Goal: Information Seeking & Learning: Learn about a topic

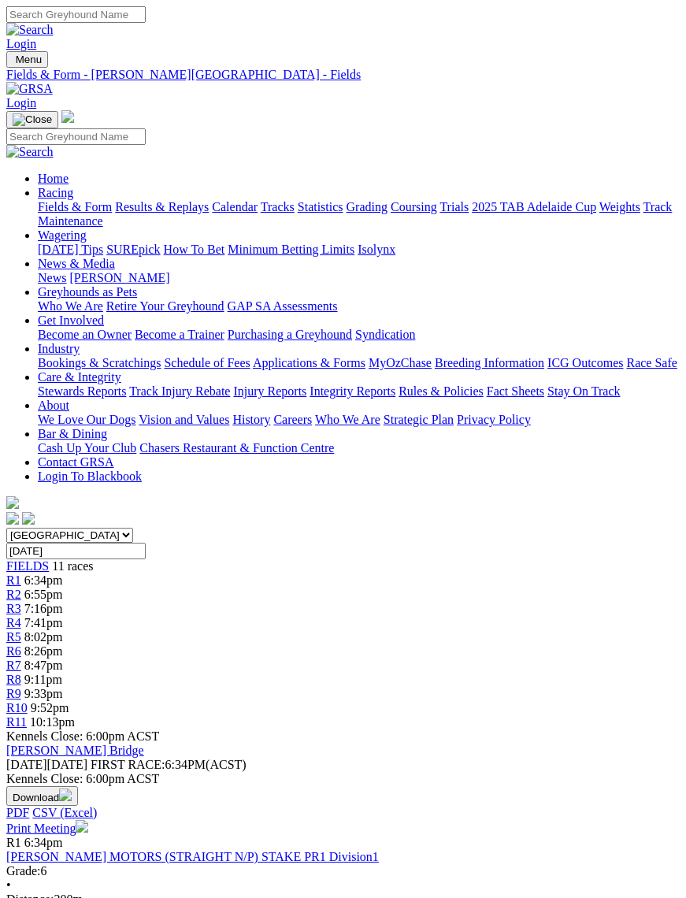
click at [13, 63] on img "Toggle navigation" at bounding box center [13, 63] width 0 height 0
click at [146, 128] on input "Search" at bounding box center [75, 136] width 139 height 17
type input "Cash the lot"
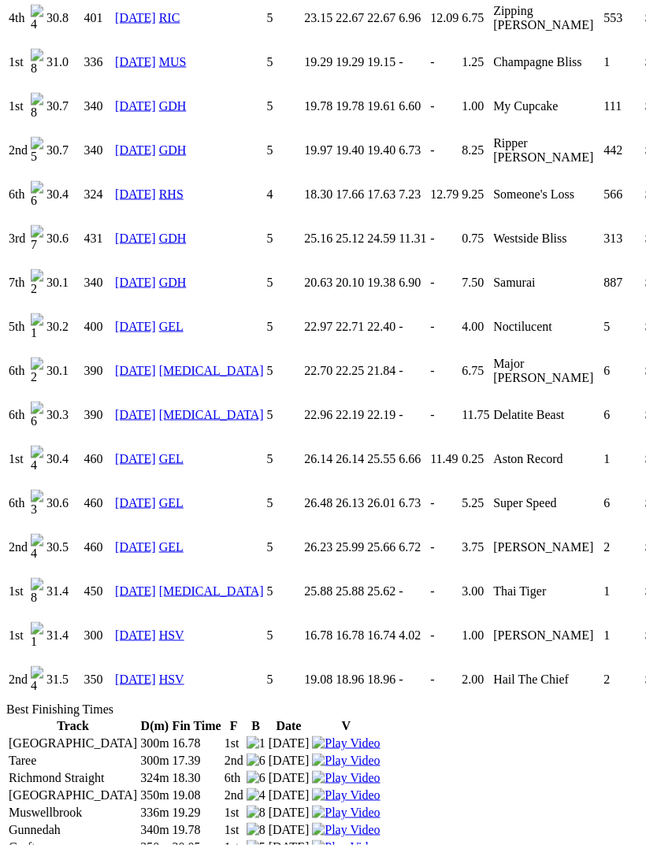
scroll to position [1702, 0]
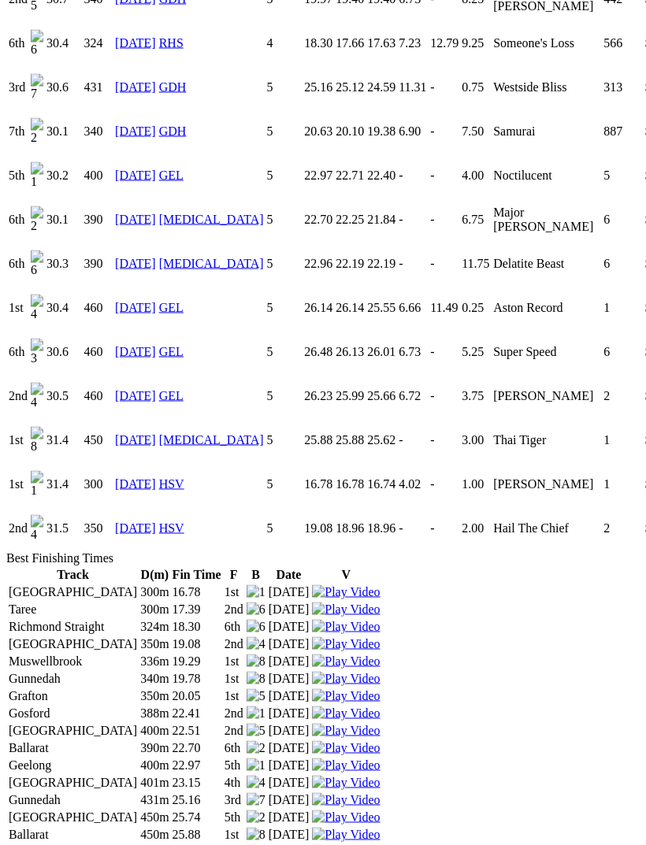
scroll to position [1854, 0]
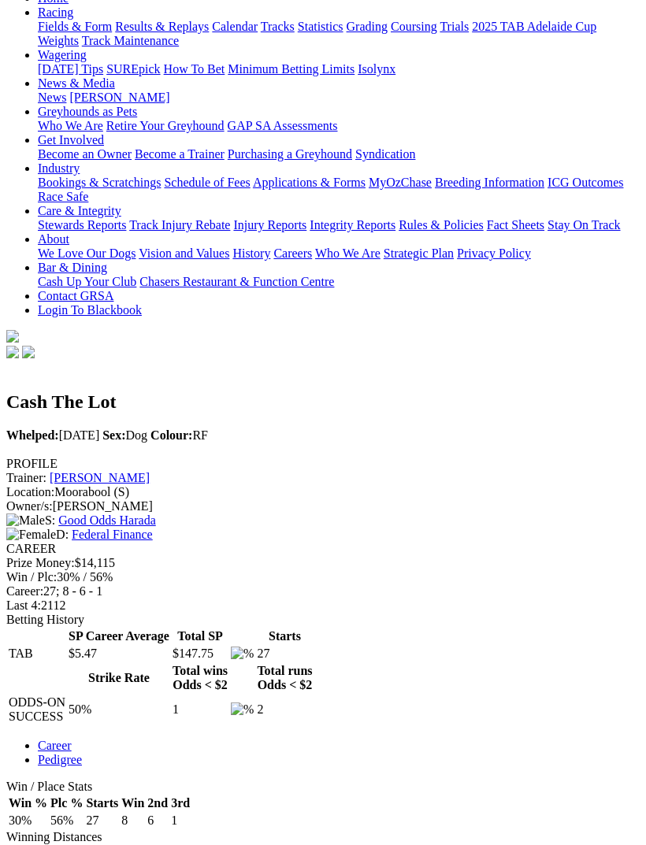
scroll to position [0, 0]
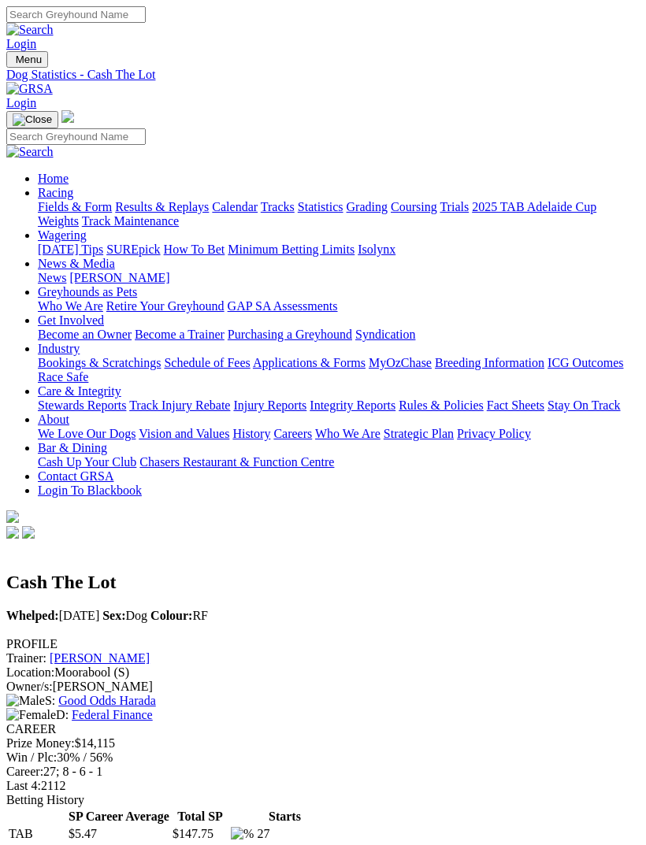
click at [13, 63] on img "Toggle navigation" at bounding box center [13, 63] width 0 height 0
click at [141, 128] on input "Search" at bounding box center [75, 136] width 139 height 17
type input "Wyong Knoxville"
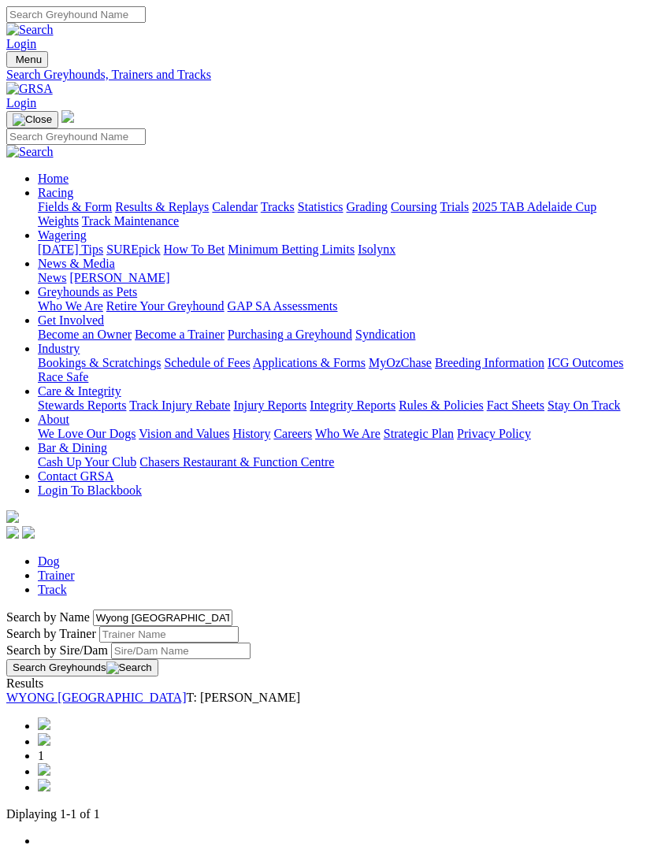
click at [186, 691] on link "WYONG KNOXVILLE" at bounding box center [96, 697] width 180 height 13
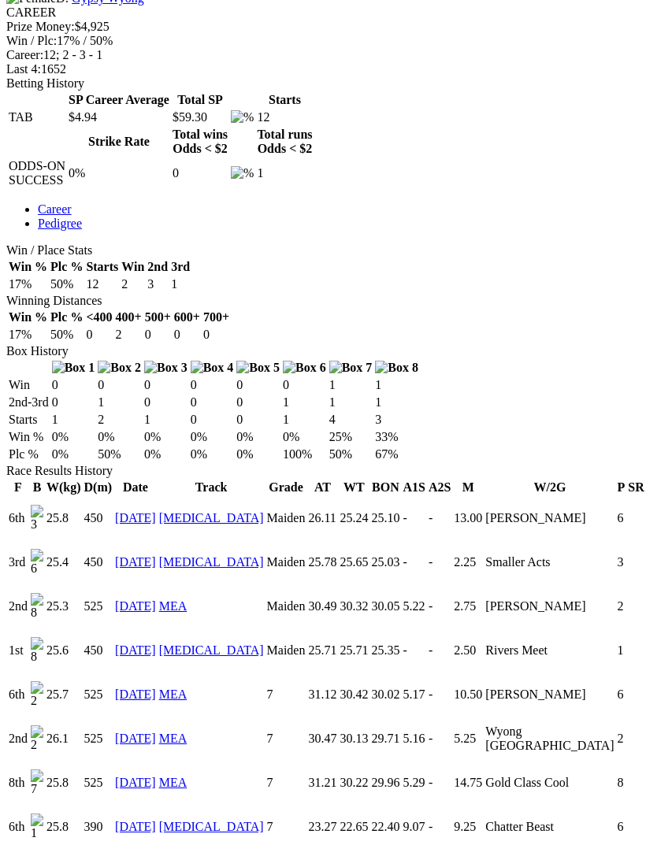
scroll to position [781, 0]
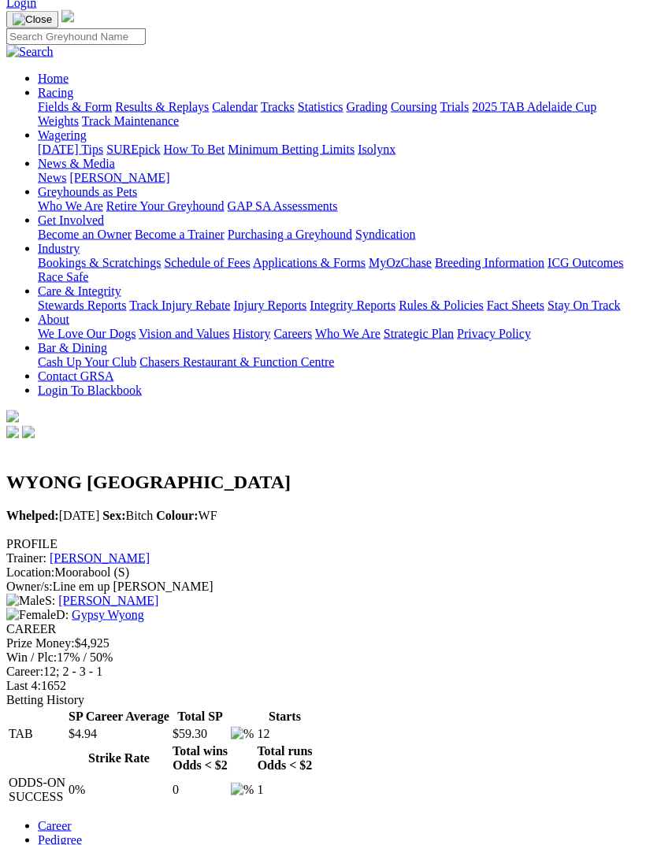
scroll to position [0, 0]
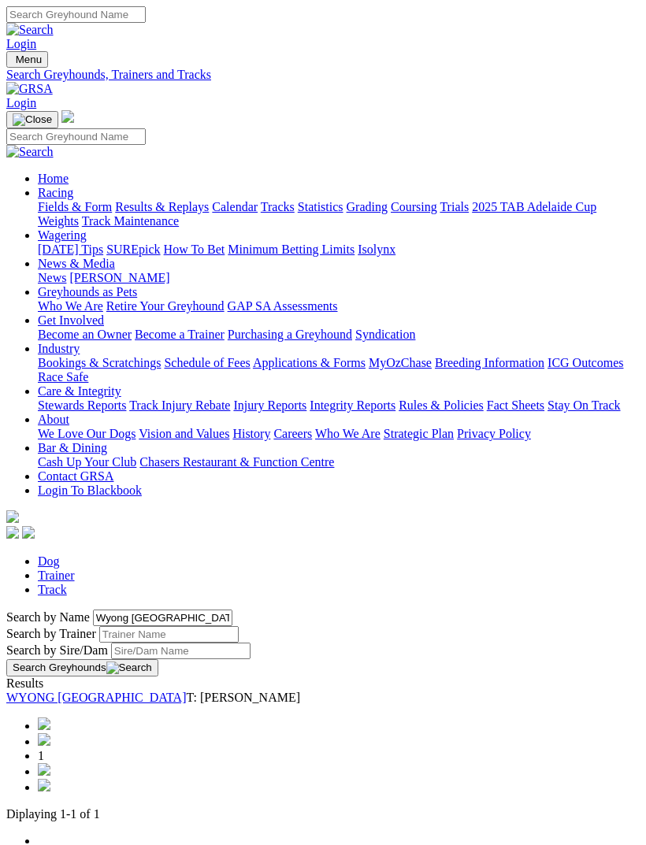
click at [139, 609] on input "Wyong Knoxville" at bounding box center [162, 617] width 139 height 17
type input "W"
type input "Aviation"
click at [158, 659] on button "Search Greyhounds" at bounding box center [82, 667] width 152 height 17
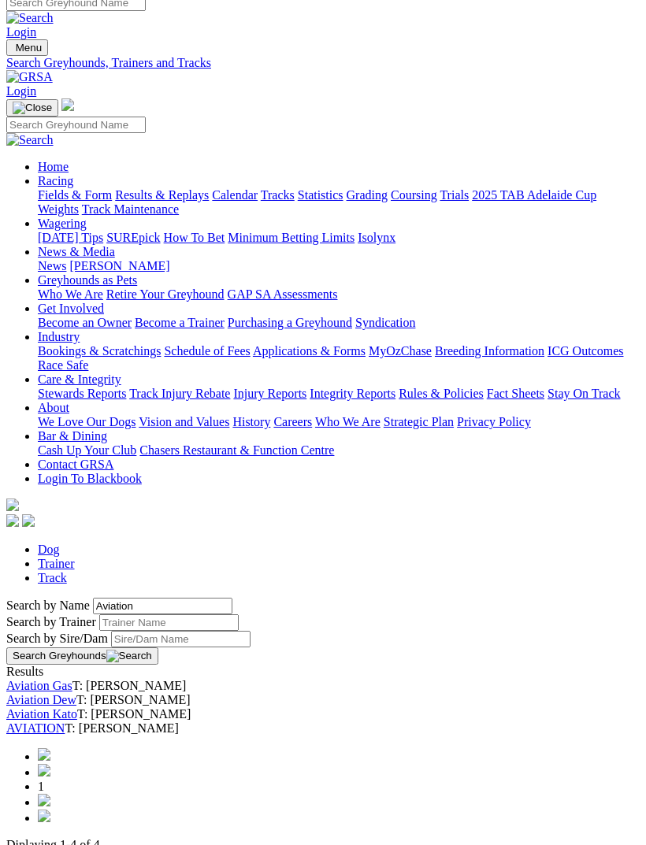
scroll to position [11, 0]
click at [65, 722] on link "AVIATION" at bounding box center [35, 728] width 58 height 13
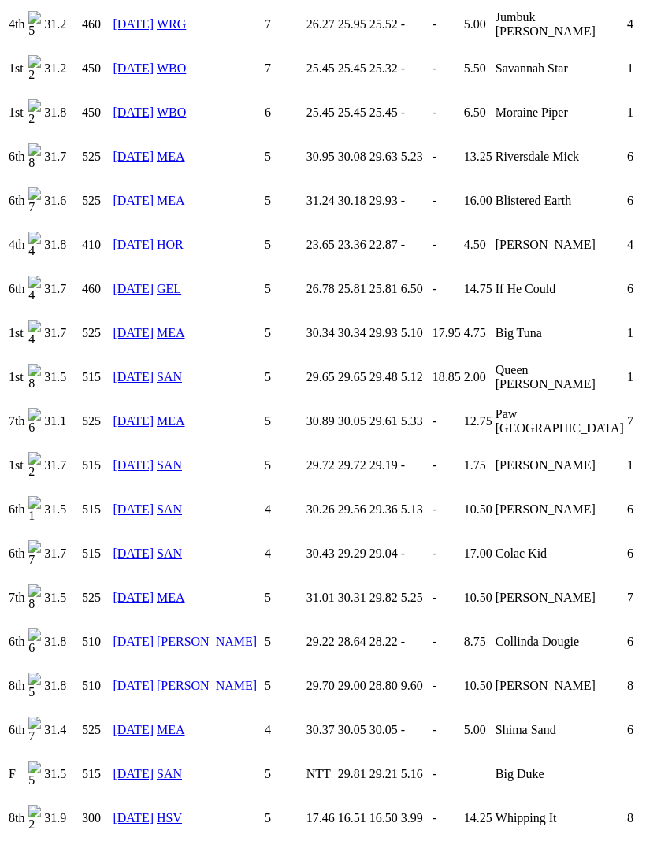
scroll to position [1424, 0]
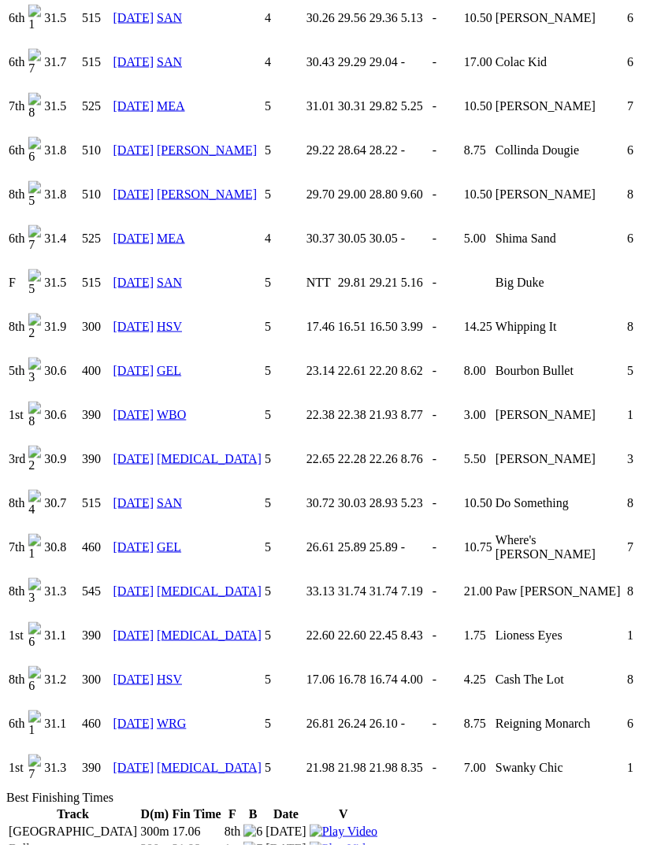
scroll to position [1847, 0]
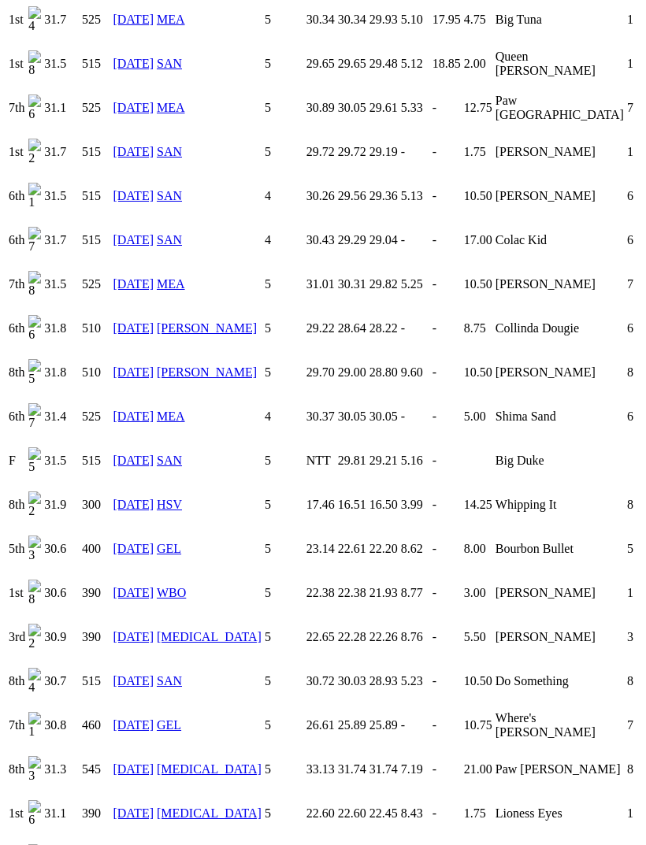
scroll to position [1655, 0]
click at [150, 501] on link "[DATE]" at bounding box center [133, 504] width 41 height 13
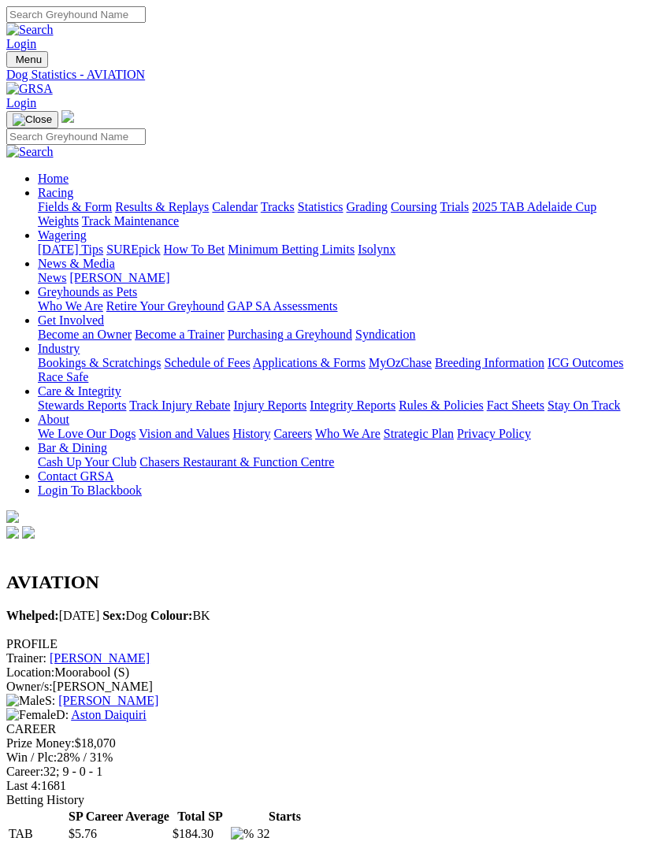
scroll to position [1656, 0]
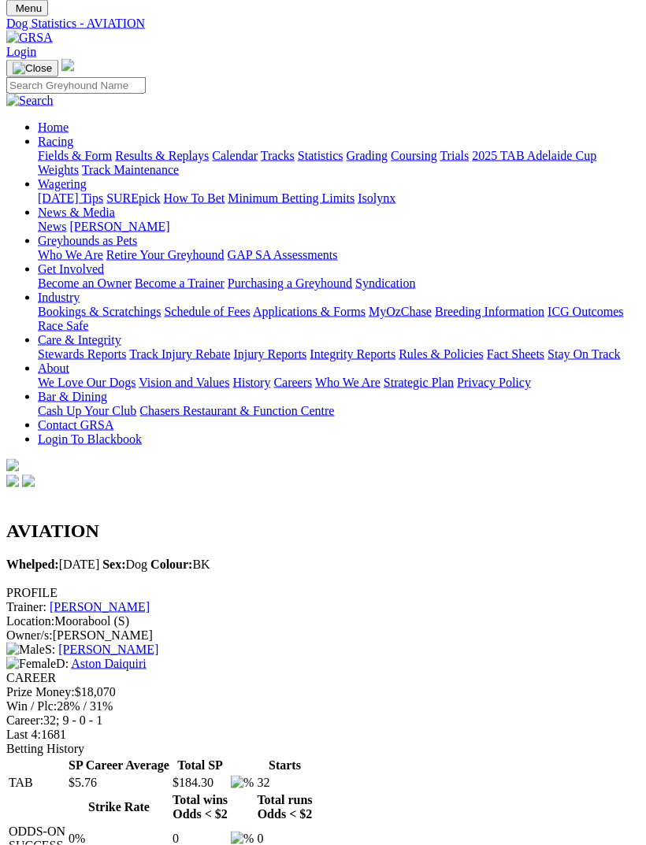
scroll to position [0, 0]
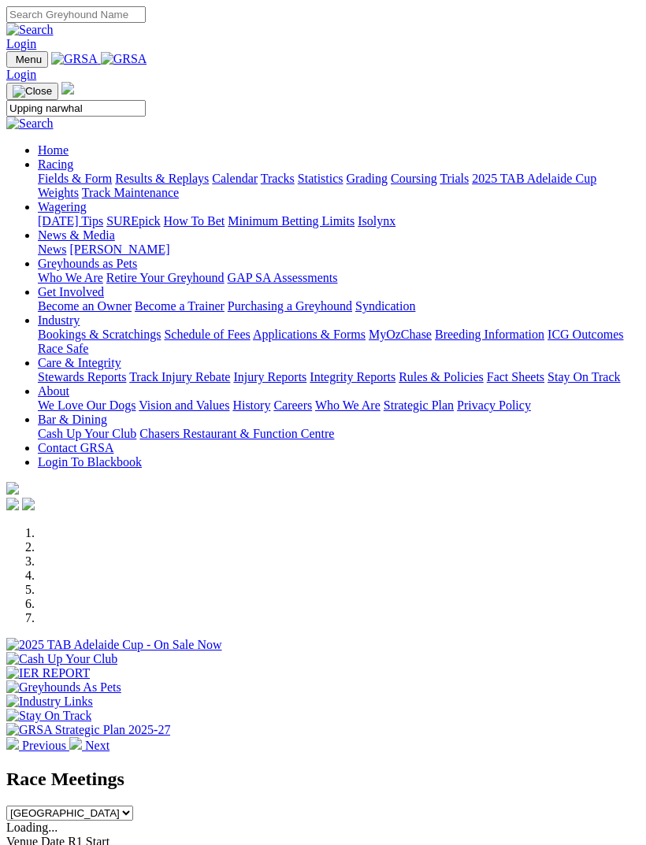
type input "Upping narwhal"
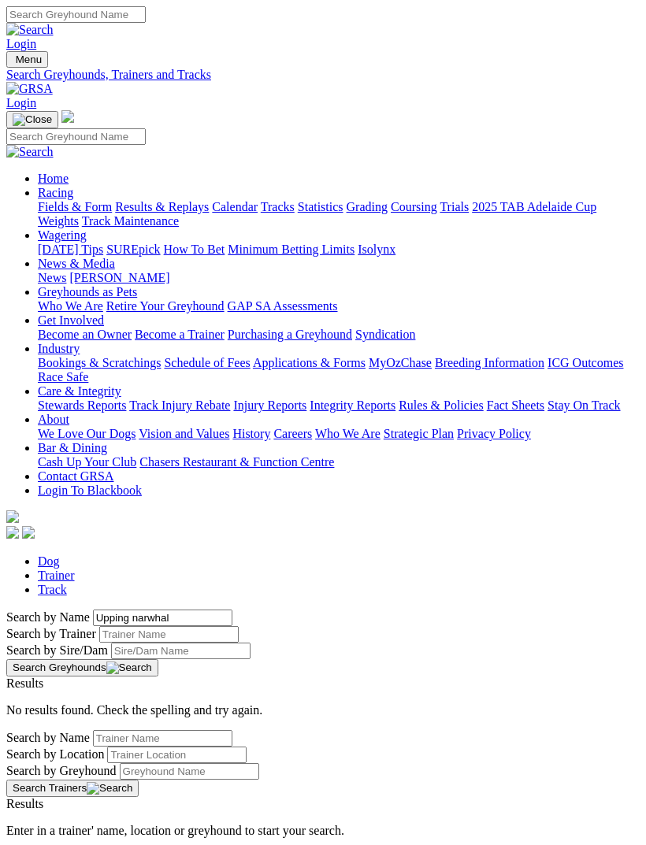
click at [93, 609] on input "Upping narwhal" at bounding box center [162, 617] width 139 height 17
click at [232, 609] on input "Upping narwhal" at bounding box center [162, 617] width 139 height 17
type input "U"
type input "Zipping narwhal"
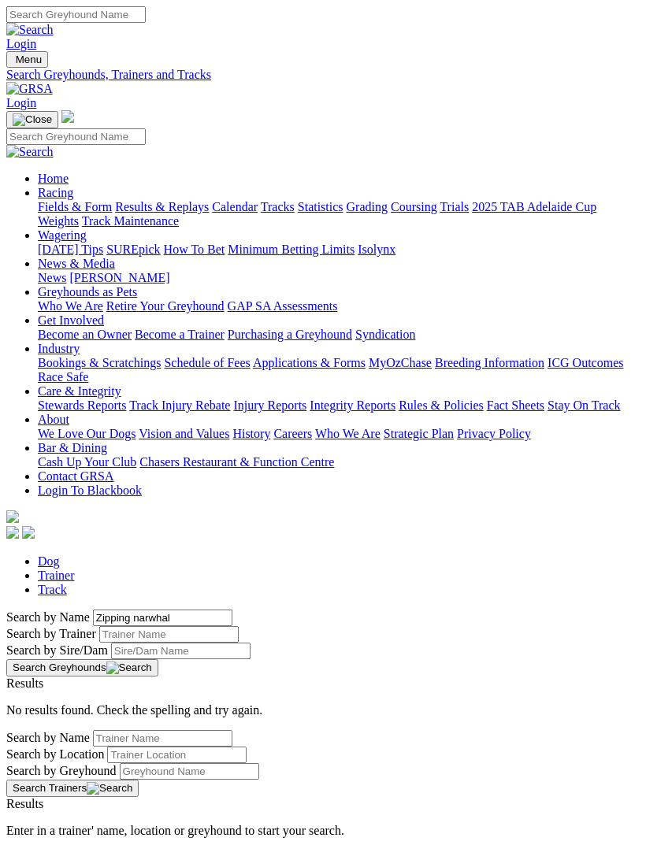
click at [158, 659] on button "Search Greyhounds" at bounding box center [82, 667] width 152 height 17
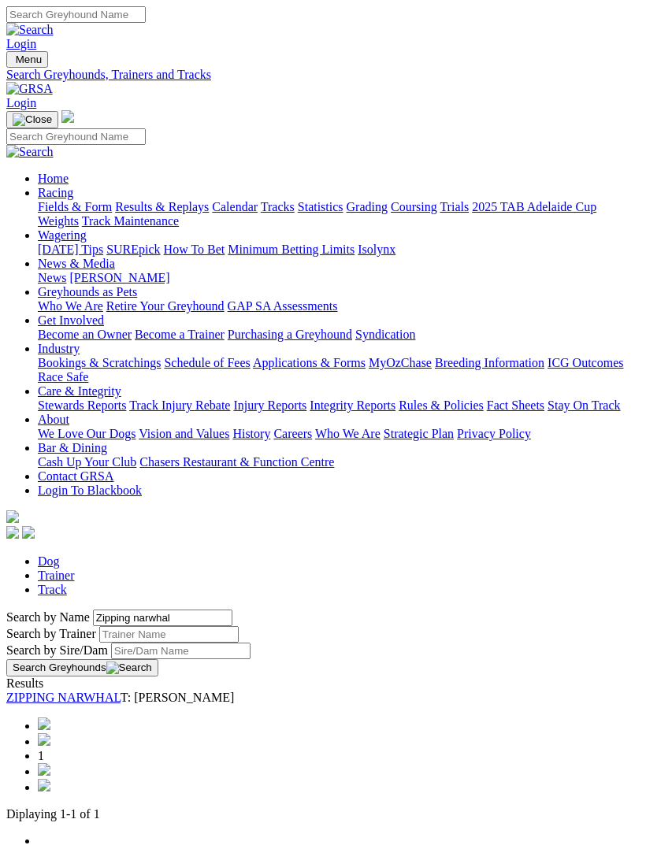
click at [120, 691] on link "ZIPPING NARWHAL" at bounding box center [63, 697] width 114 height 13
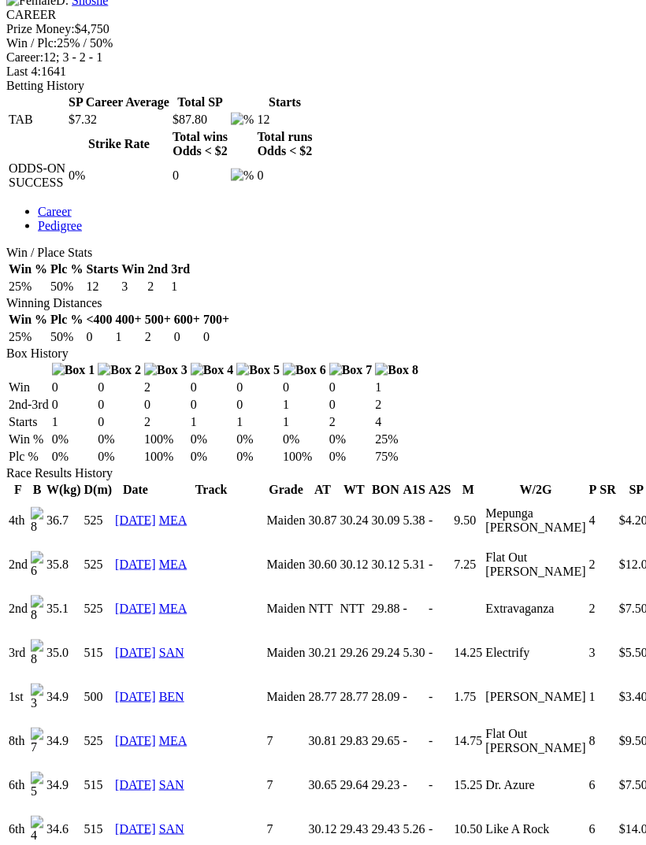
scroll to position [800, 0]
